Goal: Transaction & Acquisition: Purchase product/service

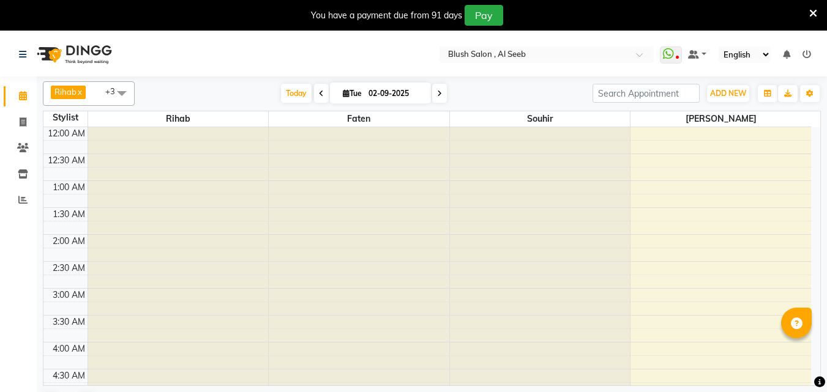
scroll to position [875, 0]
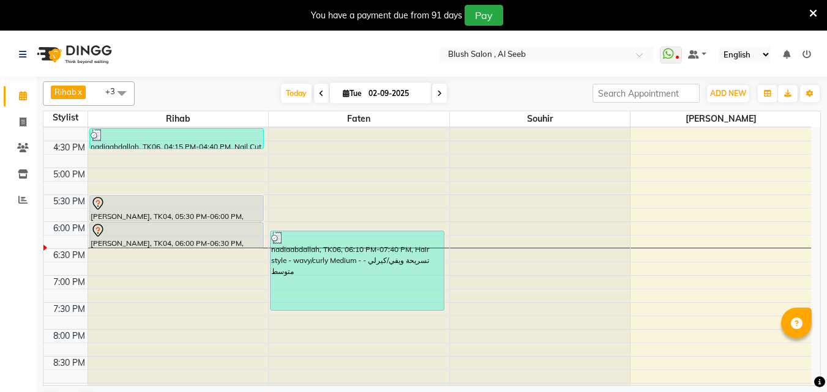
click at [161, 211] on div at bounding box center [177, 204] width 172 height 15
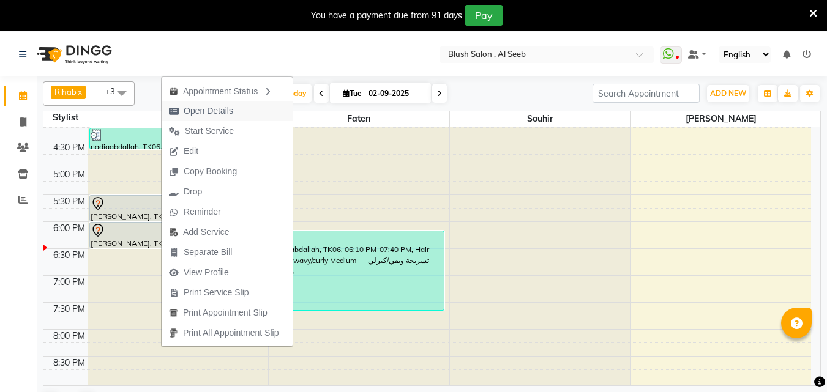
click at [190, 110] on span "Open Details" at bounding box center [209, 111] width 50 height 13
select select "7"
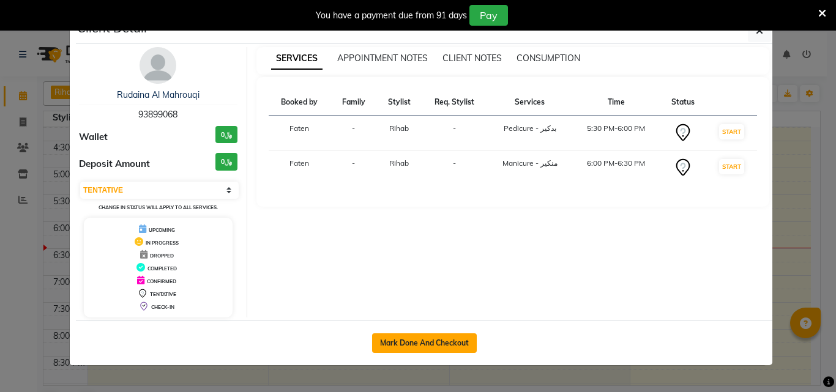
click at [398, 348] on button "Mark Done And Checkout" at bounding box center [424, 344] width 105 height 20
select select "service"
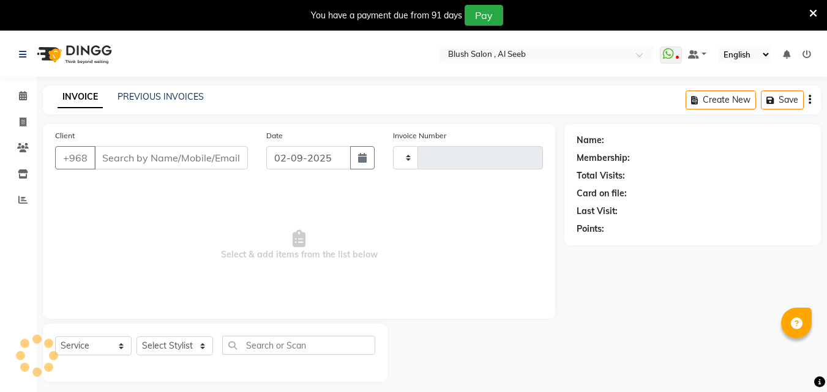
type input "0808"
select select "5589"
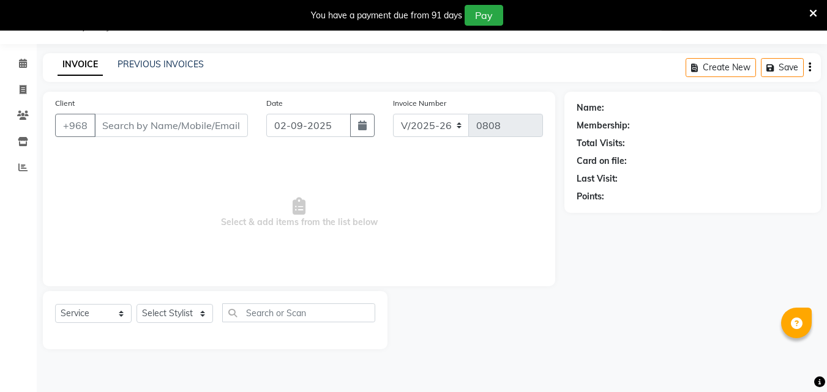
type input "93****68"
select select "38037"
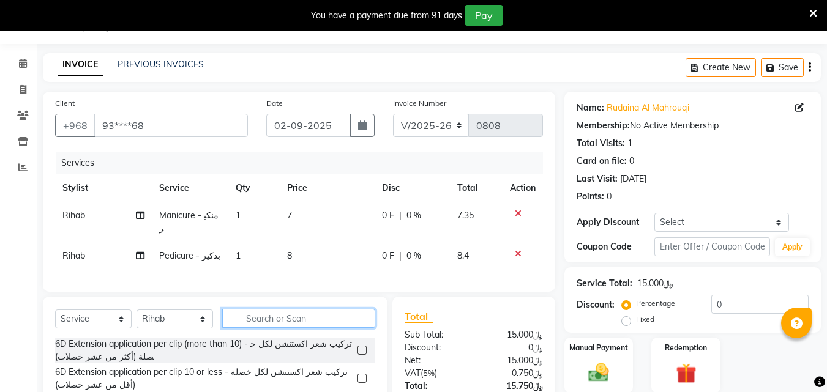
click at [299, 328] on input "text" at bounding box center [298, 318] width 153 height 19
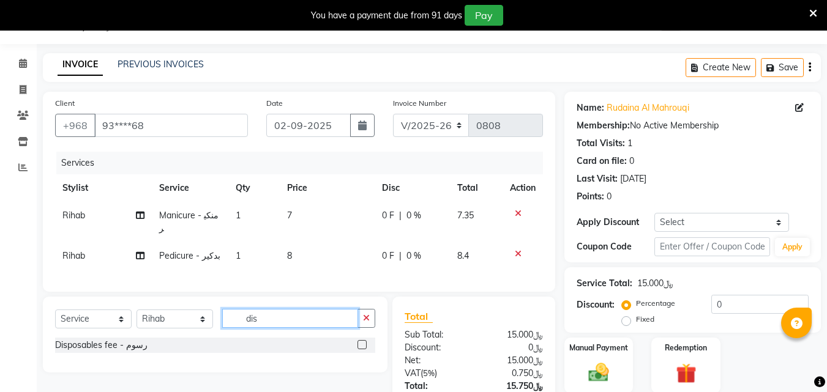
type input "dis"
click at [362, 350] on label at bounding box center [362, 344] width 9 height 9
click at [362, 350] on input "checkbox" at bounding box center [362, 346] width 8 height 8
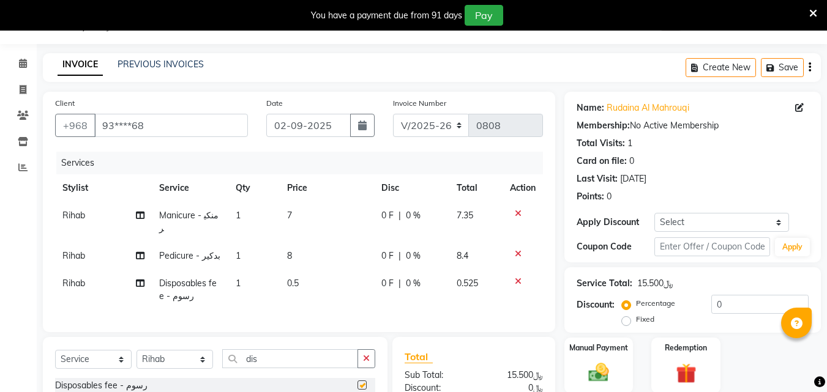
checkbox input "false"
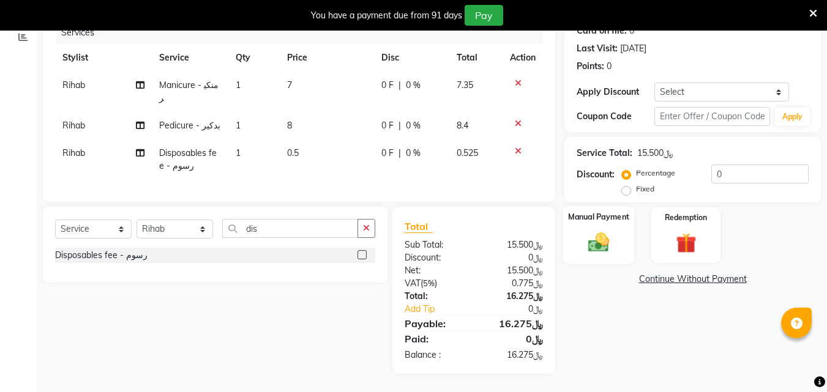
click at [604, 250] on img at bounding box center [599, 242] width 34 height 24
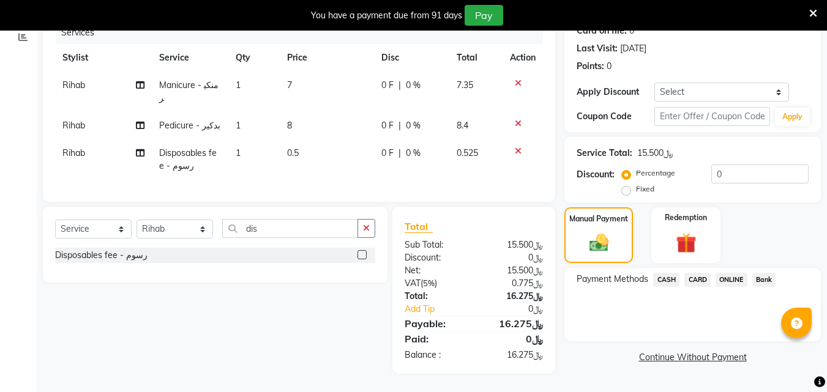
click at [697, 278] on span "CARD" at bounding box center [697, 280] width 26 height 14
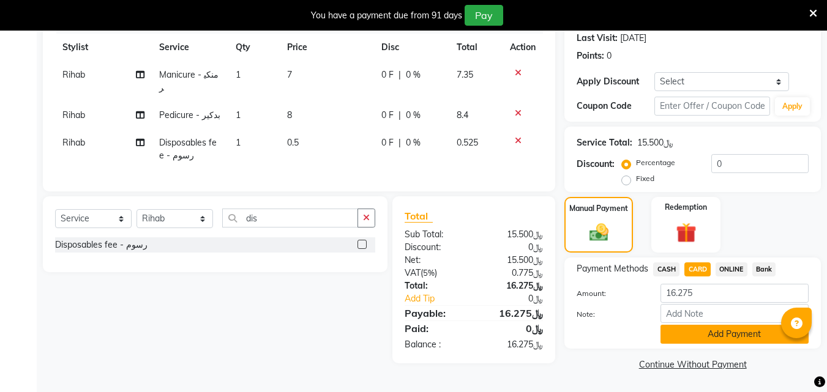
scroll to position [192, 0]
click at [689, 334] on button "Add Payment" at bounding box center [735, 334] width 148 height 19
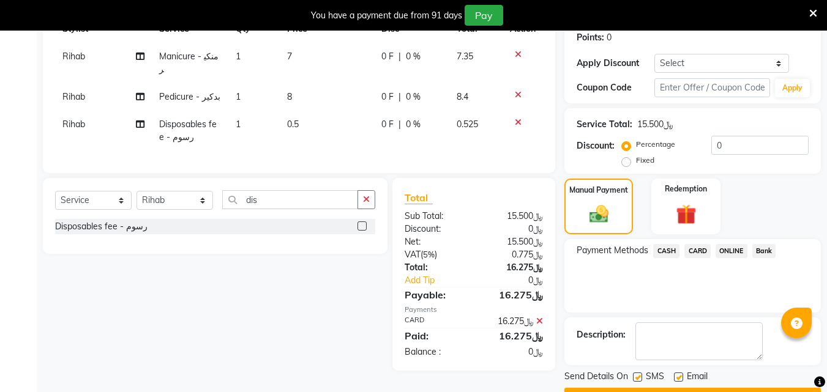
scroll to position [242, 0]
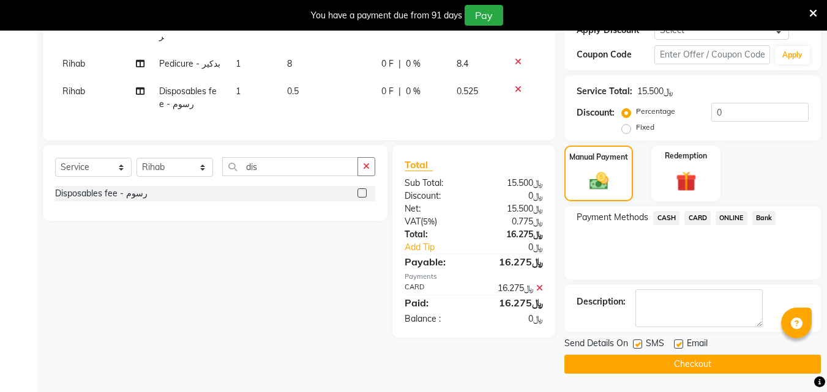
click at [635, 363] on button "Checkout" at bounding box center [692, 364] width 257 height 19
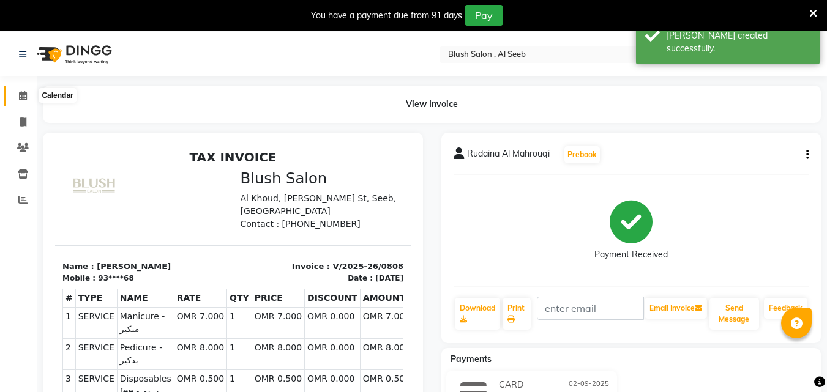
click at [13, 97] on span at bounding box center [22, 96] width 21 height 14
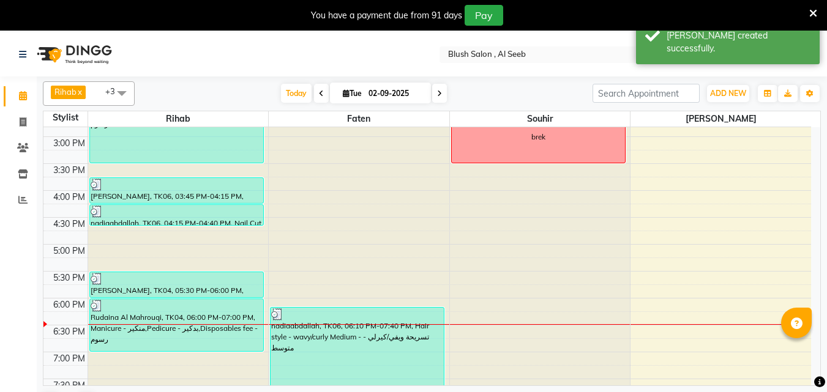
scroll to position [875, 0]
